Goal: Share content

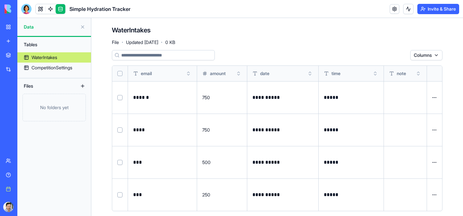
click at [277, 13] on header "Simple Hydration Tracker Invite & Share" at bounding box center [239, 9] width 445 height 18
click at [28, 10] on div at bounding box center [26, 9] width 10 height 10
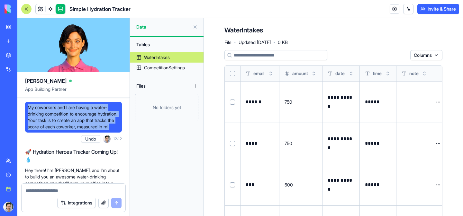
drag, startPoint x: 64, startPoint y: 134, endPoint x: 27, endPoint y: 106, distance: 46.3
click at [27, 106] on div "My coworkers and I are having a water-drinking competition to encourage hydrati…" at bounding box center [73, 117] width 97 height 31
copy span "My coworkers and I are having a water-drinking competition to encourage hydrati…"
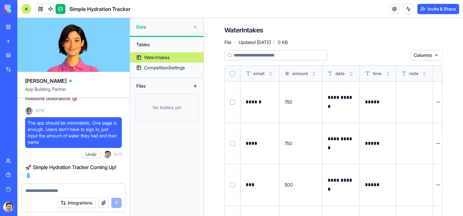
scroll to position [242, 0]
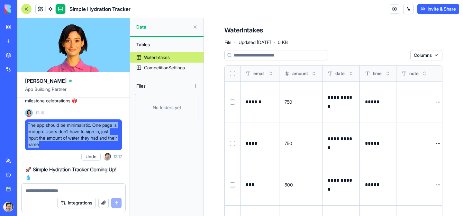
drag, startPoint x: 52, startPoint y: 152, endPoint x: 28, endPoint y: 132, distance: 31.4
click at [28, 132] on span "The app should be minimalistic. One page is enough. Users don't have to sign in…" at bounding box center [74, 135] width 92 height 26
copy span "The app should be minimalistic. One page is enough. Users don't have to sign in…"
click at [83, 131] on span "The app should be minimalistic. One page is enough. Users don't have to sign in…" at bounding box center [74, 135] width 92 height 26
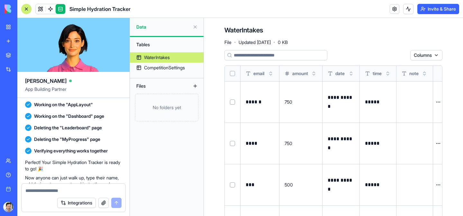
scroll to position [430, 0]
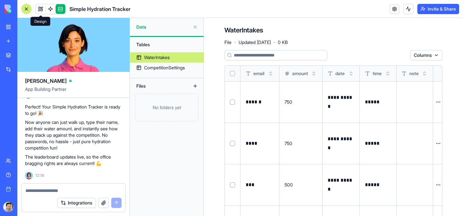
click at [37, 10] on link at bounding box center [41, 9] width 10 height 10
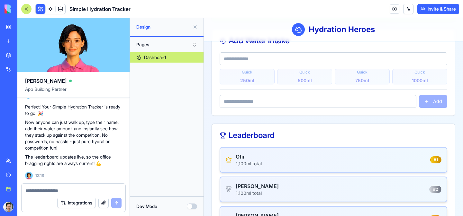
scroll to position [151, 0]
